Goal: Information Seeking & Learning: Understand process/instructions

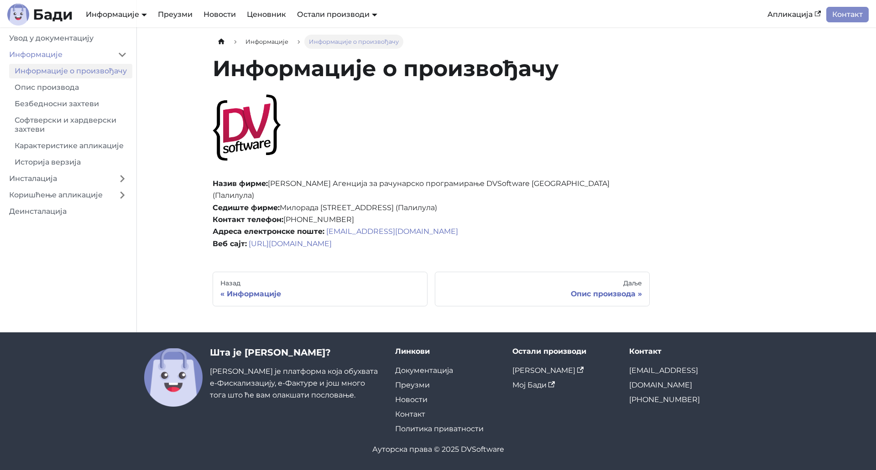
click at [705, 122] on div "Информације Информације о произвођачу Информације о произвођачу Назив фирме: [P…" at bounding box center [506, 171] width 602 height 272
click at [199, 101] on main "Информације Информације о произвођачу Информације о произвођачу Назив фирме: [P…" at bounding box center [506, 179] width 739 height 305
click at [676, 112] on div "Информације Информације о произвођачу Информације о произвођачу Назив фирме: [P…" at bounding box center [506, 171] width 602 height 272
click at [160, 119] on main "Информације Информације о произвођачу Информације о произвођачу Назив фирме: [P…" at bounding box center [506, 179] width 739 height 305
click at [684, 130] on div "Информације Информације о произвођачу Информације о произвођачу Назив фирме: [P…" at bounding box center [506, 171] width 602 height 272
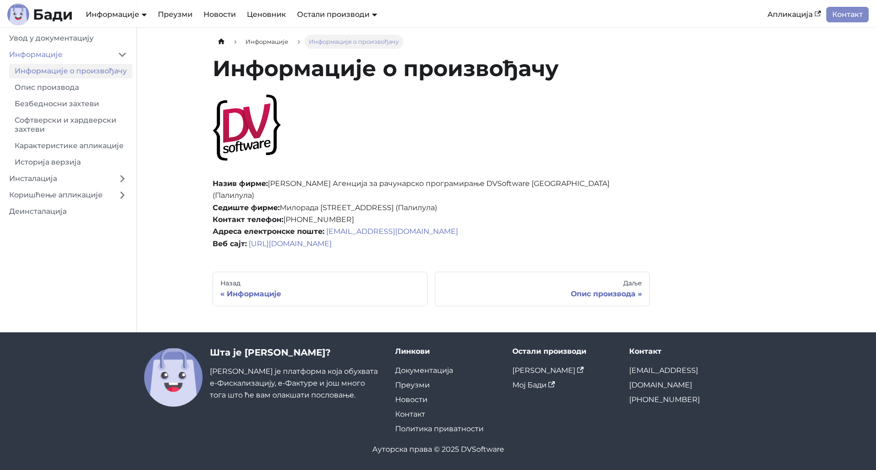
click at [702, 115] on div "Информације Информације о произвођачу Информације о произвођачу Назив фирме: [P…" at bounding box center [506, 171] width 602 height 272
click at [175, 128] on main "Информације Информације о произвођачу Информације о произвођачу Назив фирме: [P…" at bounding box center [506, 179] width 739 height 305
click at [182, 105] on main "Информације Информације о произвођачу Информације о произвођачу Назив фирме: [P…" at bounding box center [506, 179] width 739 height 305
click at [178, 155] on main "Информације Информације о произвођачу Информације о произвођачу Назив фирме: [P…" at bounding box center [506, 179] width 739 height 305
click at [691, 147] on div "Информације Информације о произвођачу Информације о произвођачу Назив фирме: [P…" at bounding box center [506, 171] width 602 height 272
